Goal: Task Accomplishment & Management: Manage account settings

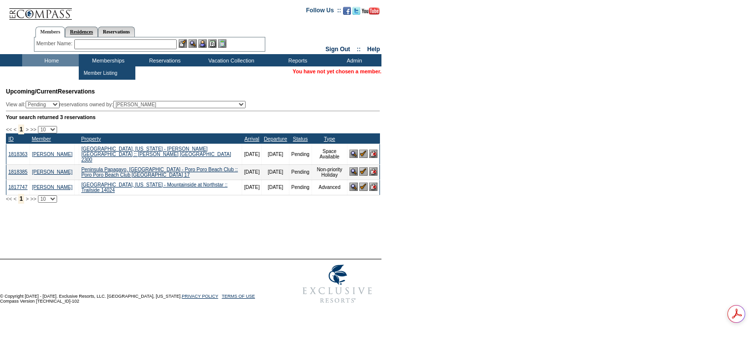
click at [82, 30] on link "Residences" at bounding box center [81, 32] width 33 height 10
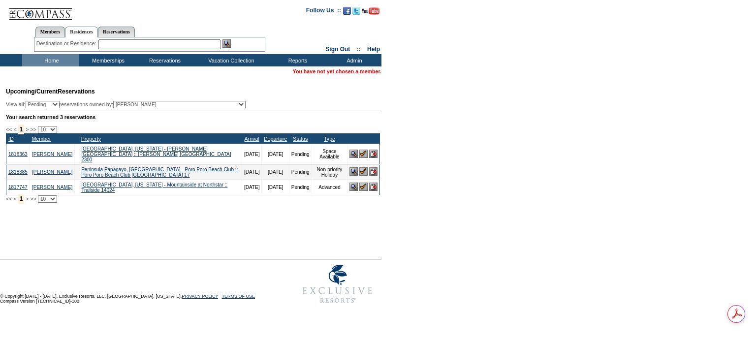
click at [121, 41] on input "text" at bounding box center [159, 44] width 122 height 10
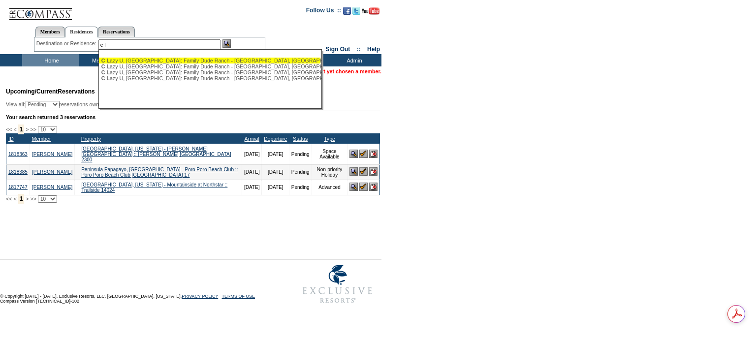
click at [126, 60] on div "C L azy U, CO: Family Dude Ranch - C Lazy U, CO: Family Dude Ranch" at bounding box center [209, 61] width 217 height 6
type input "C Lazy U, CO: Family Dude Ranch - C Lazy U, CO: Family Dude Ranch"
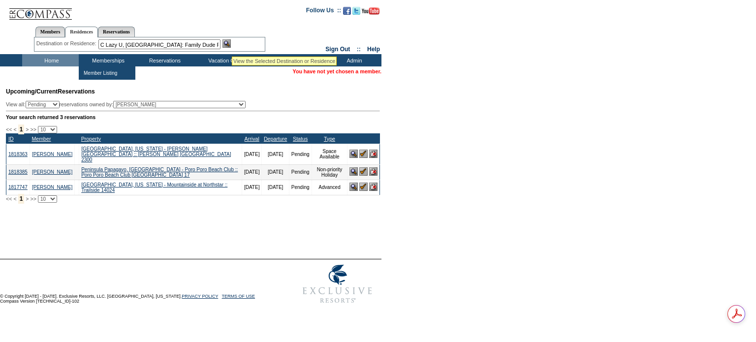
click at [231, 44] on img at bounding box center [227, 43] width 8 height 8
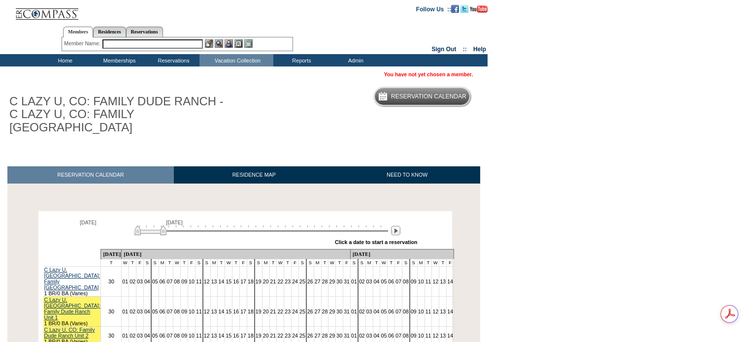
scroll to position [81, 0]
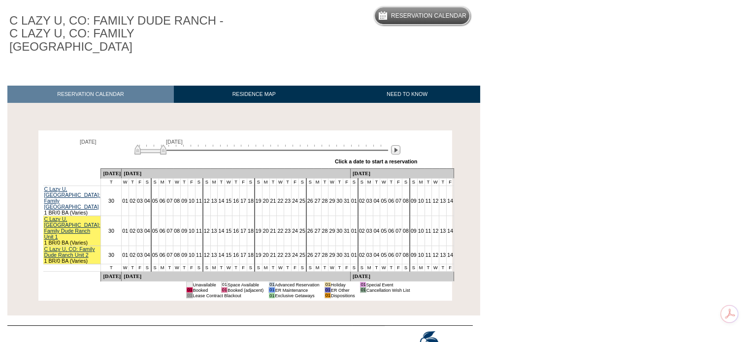
drag, startPoint x: 159, startPoint y: 130, endPoint x: 151, endPoint y: 135, distance: 10.2
click at [151, 145] on img at bounding box center [150, 150] width 32 height 10
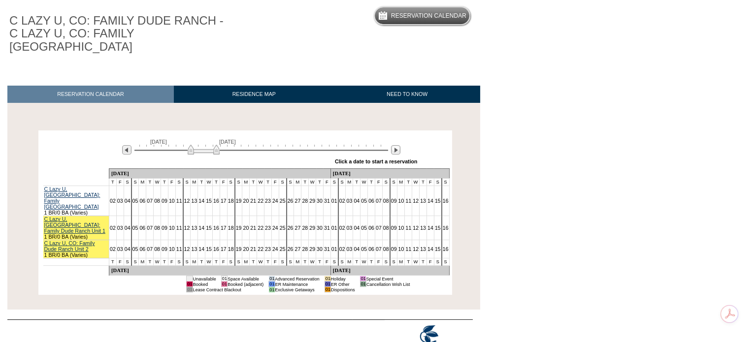
drag, startPoint x: 151, startPoint y: 135, endPoint x: 205, endPoint y: 135, distance: 54.2
click at [205, 145] on img at bounding box center [204, 150] width 32 height 10
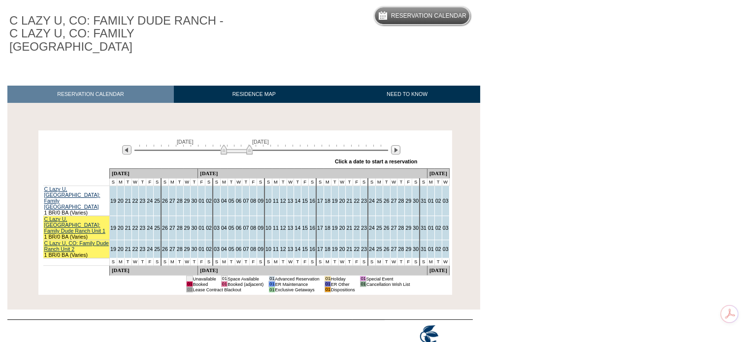
drag, startPoint x: 205, startPoint y: 135, endPoint x: 236, endPoint y: 131, distance: 31.8
click at [236, 139] on div "[DATE] [DATE]" at bounding box center [259, 147] width 284 height 17
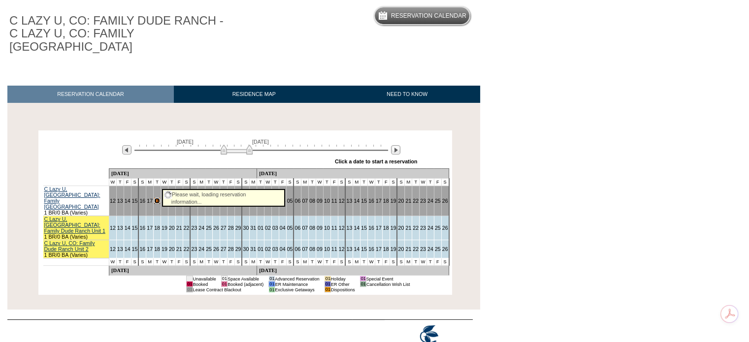
click at [158, 198] on link "18" at bounding box center [157, 201] width 6 height 6
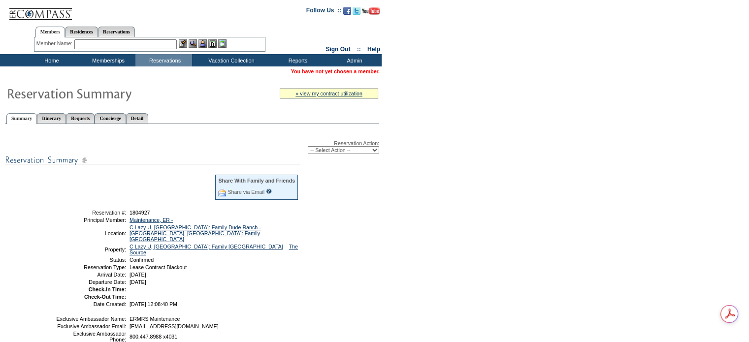
click at [359, 150] on select "-- Select Action -- Modify Reservation Dates Modify Reservation Cost Modify Occ…" at bounding box center [343, 150] width 71 height 8
select select "CancelRes"
click at [308, 146] on select "-- Select Action -- Modify Reservation Dates Modify Reservation Cost Modify Occ…" at bounding box center [343, 150] width 71 height 8
